Goal: Navigation & Orientation: Find specific page/section

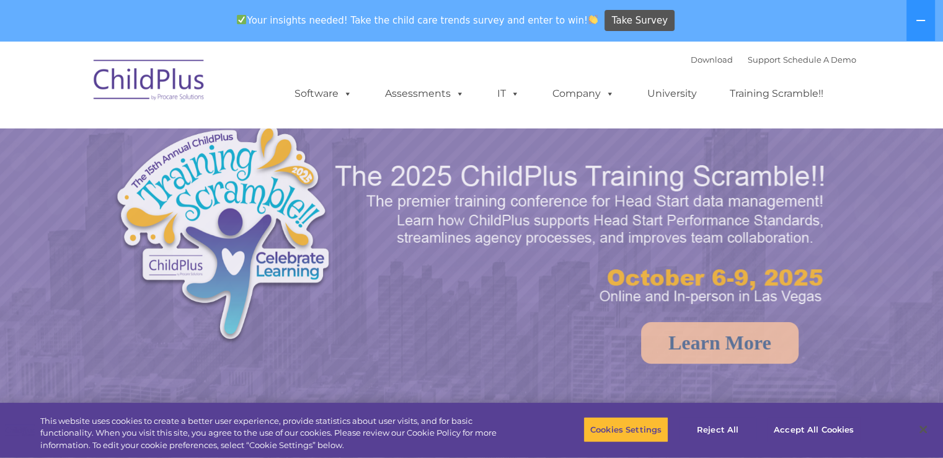
select select "MEDIUM"
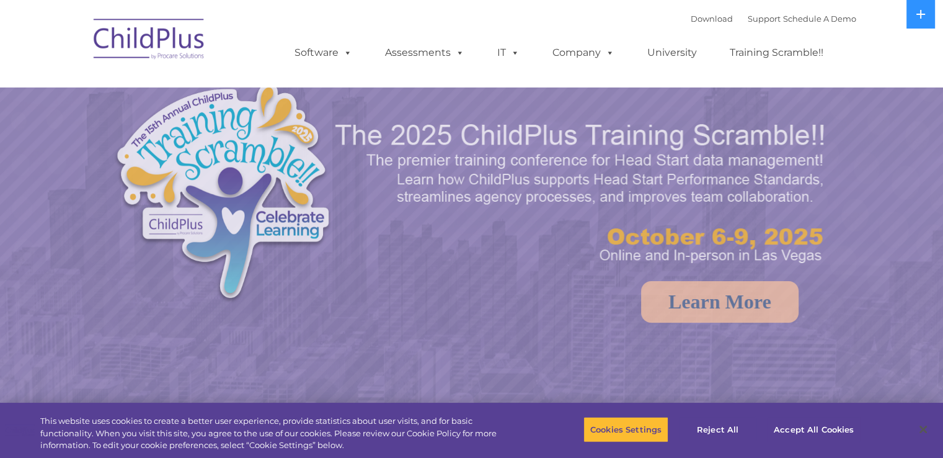
select select "MEDIUM"
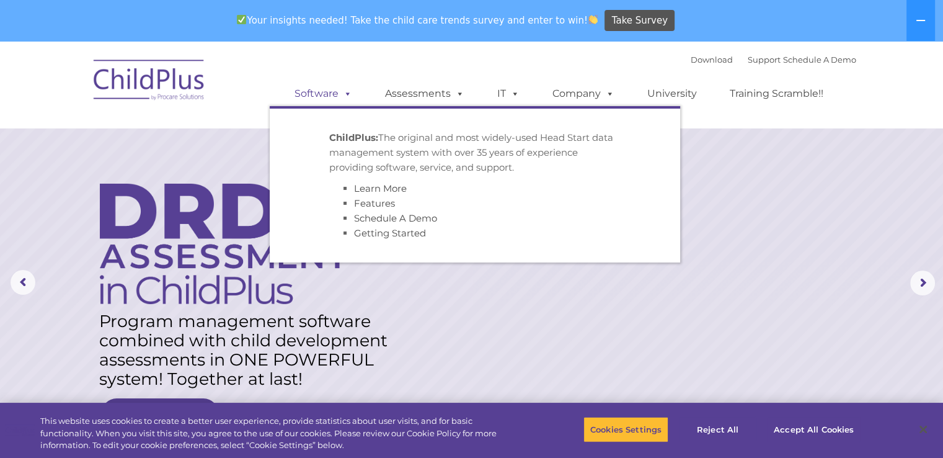
click at [347, 94] on span at bounding box center [346, 93] width 14 height 12
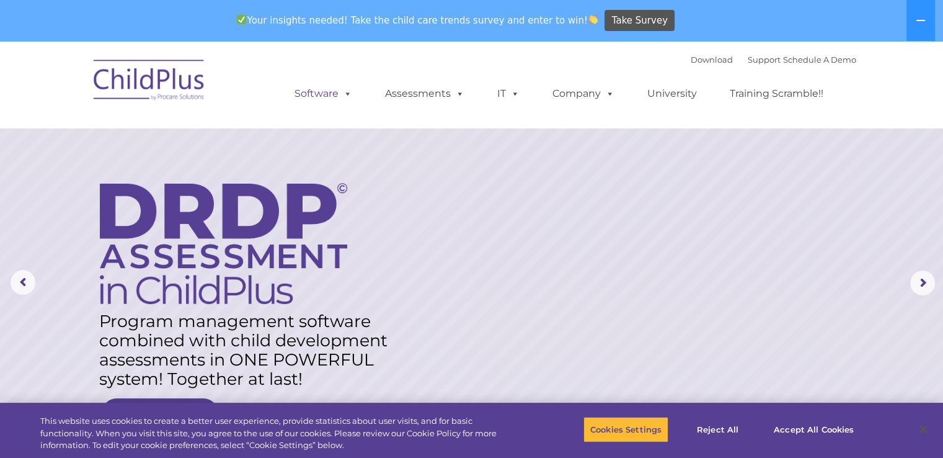
click at [347, 94] on span at bounding box center [346, 93] width 14 height 12
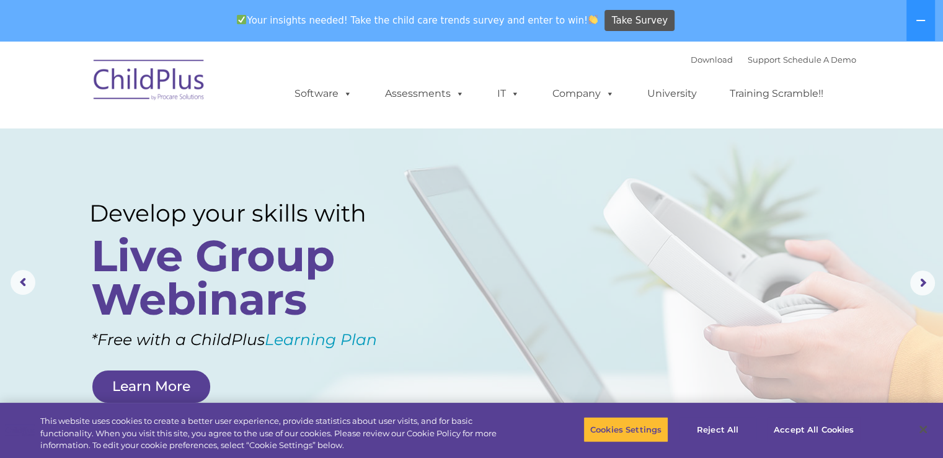
click at [258, 70] on div "Download Support | Schedule A Demo  MENU MENU Software ChildPlus: The original…" at bounding box center [471, 84] width 769 height 68
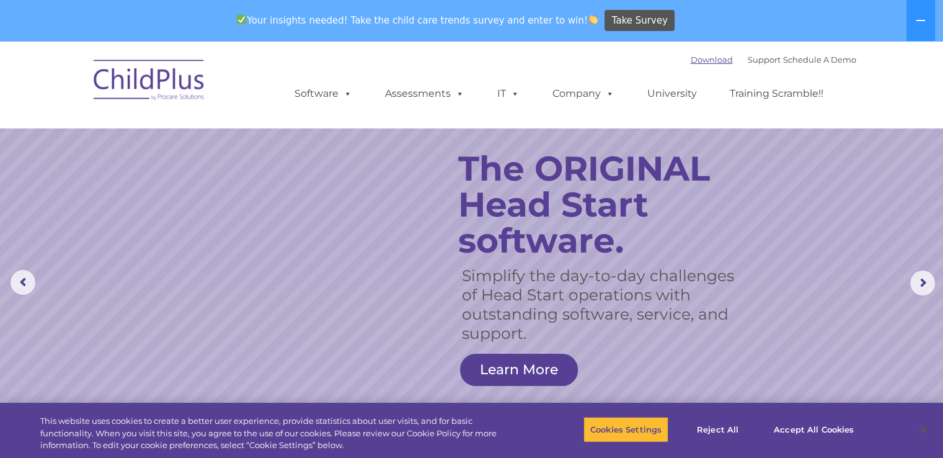
click at [692, 58] on link "Download" at bounding box center [712, 60] width 42 height 10
